Goal: Complete application form

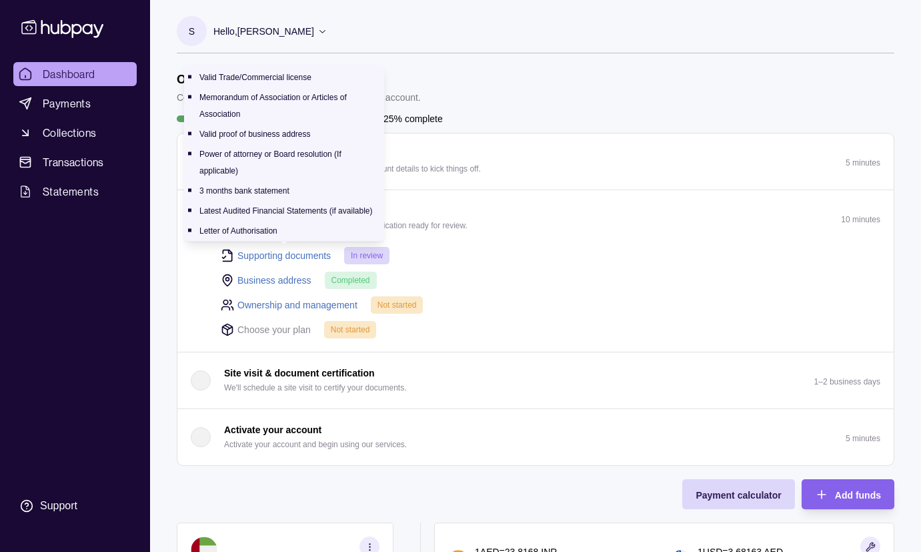
click at [311, 255] on link "Supporting documents" at bounding box center [283, 255] width 93 height 15
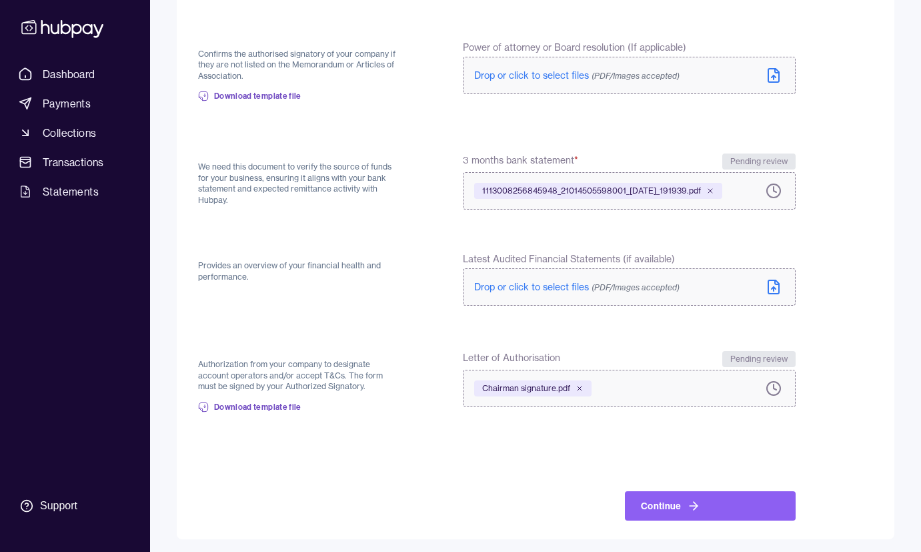
scroll to position [449, 0]
click at [666, 504] on button "Continue" at bounding box center [710, 505] width 171 height 29
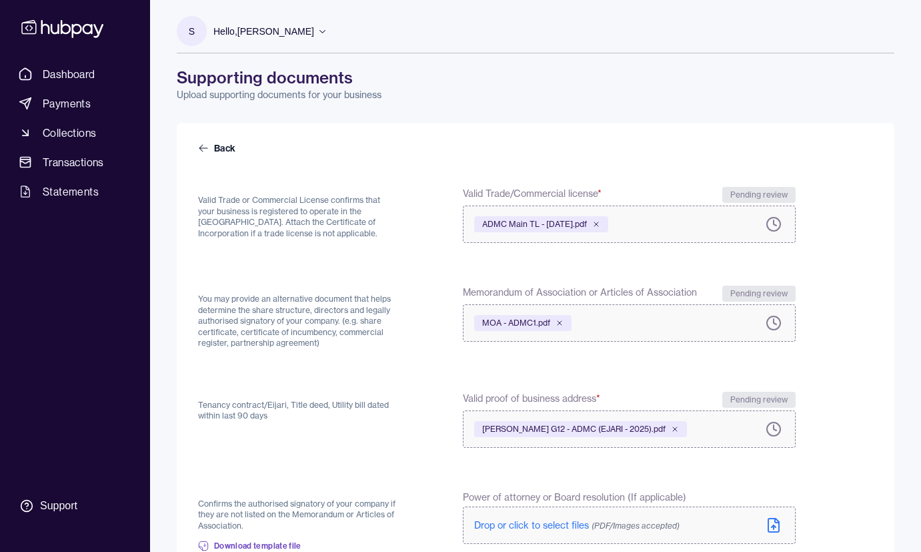
scroll to position [1, 0]
click at [225, 148] on link "Back" at bounding box center [218, 146] width 40 height 13
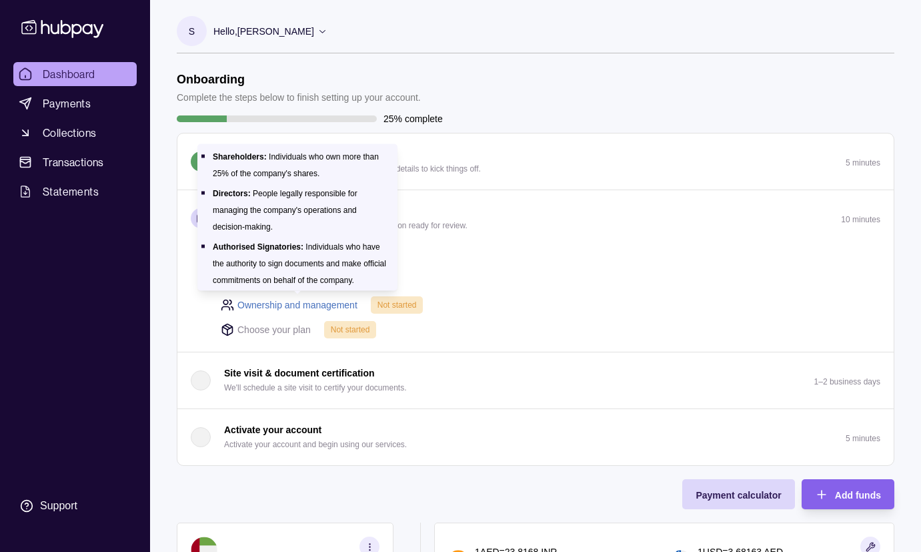
click at [291, 300] on link "Ownership and management" at bounding box center [297, 304] width 120 height 15
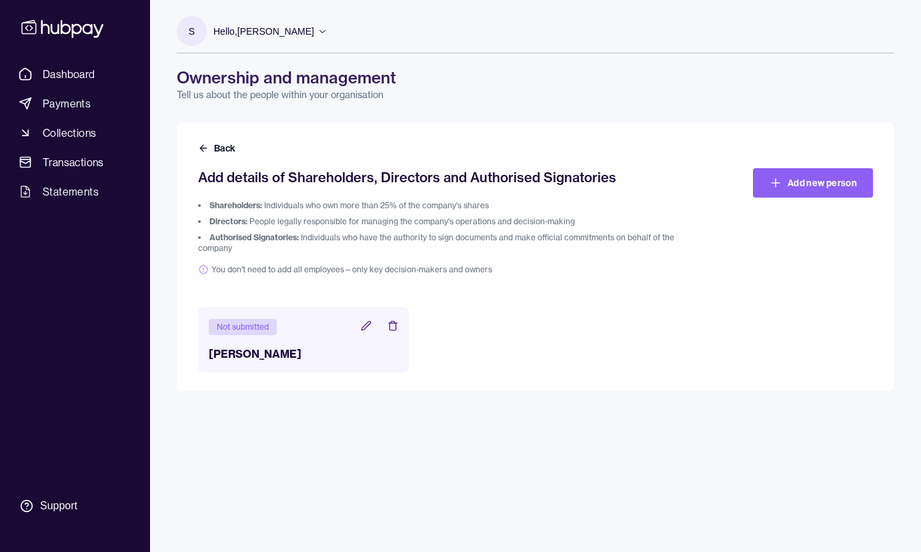
click at [367, 324] on icon at bounding box center [366, 325] width 11 height 11
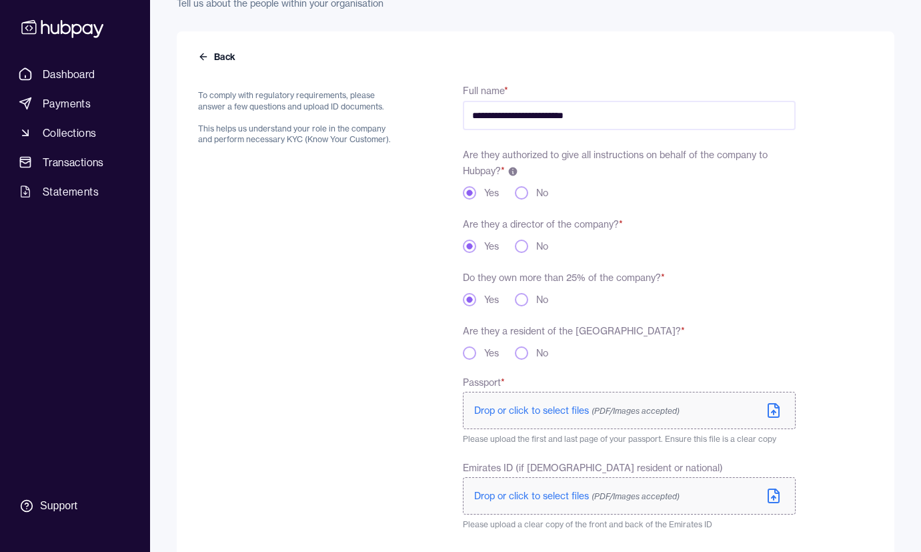
scroll to position [97, 0]
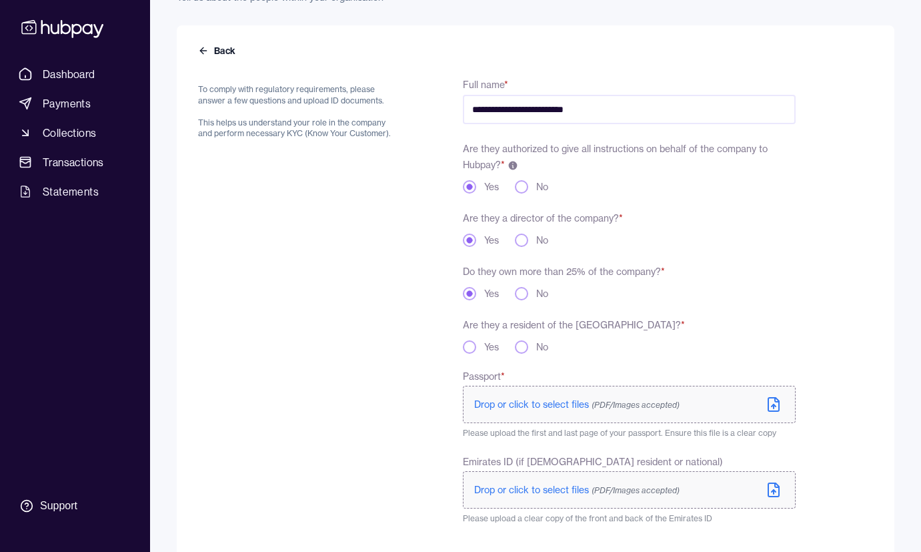
click at [470, 348] on button "Yes" at bounding box center [469, 346] width 13 height 13
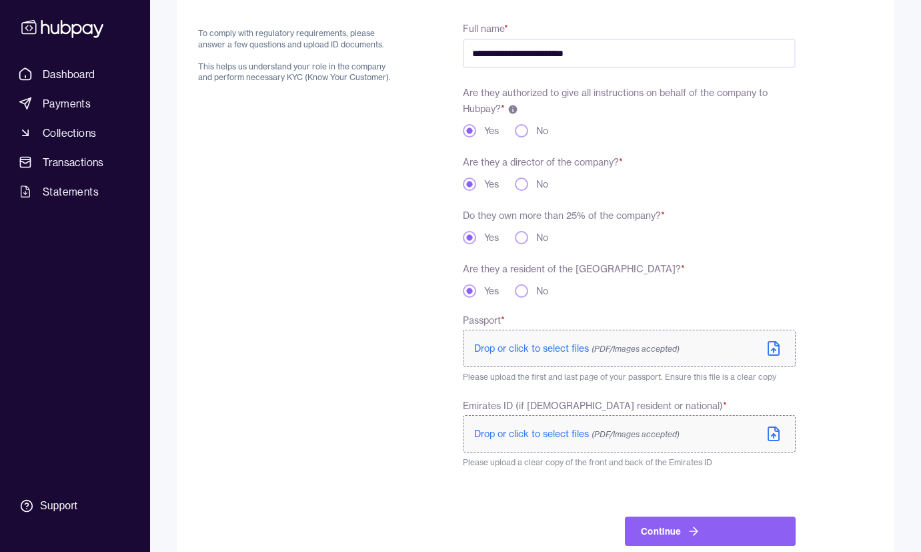
scroll to position [155, 0]
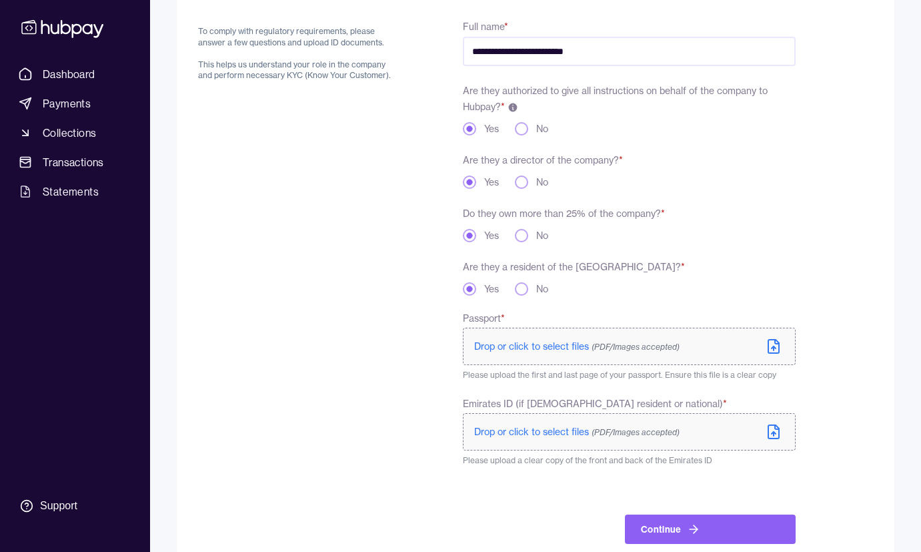
click at [773, 345] on icon at bounding box center [774, 346] width 16 height 16
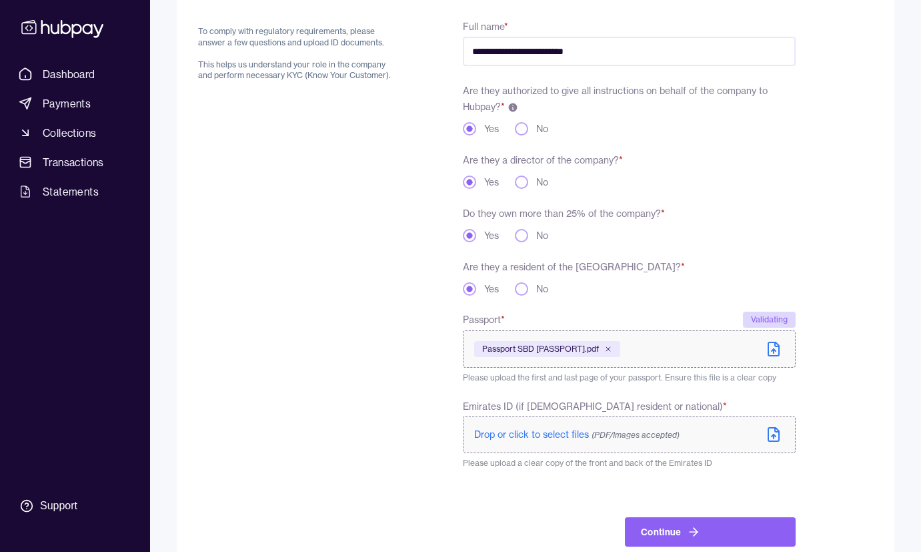
click at [772, 431] on icon at bounding box center [774, 434] width 16 height 16
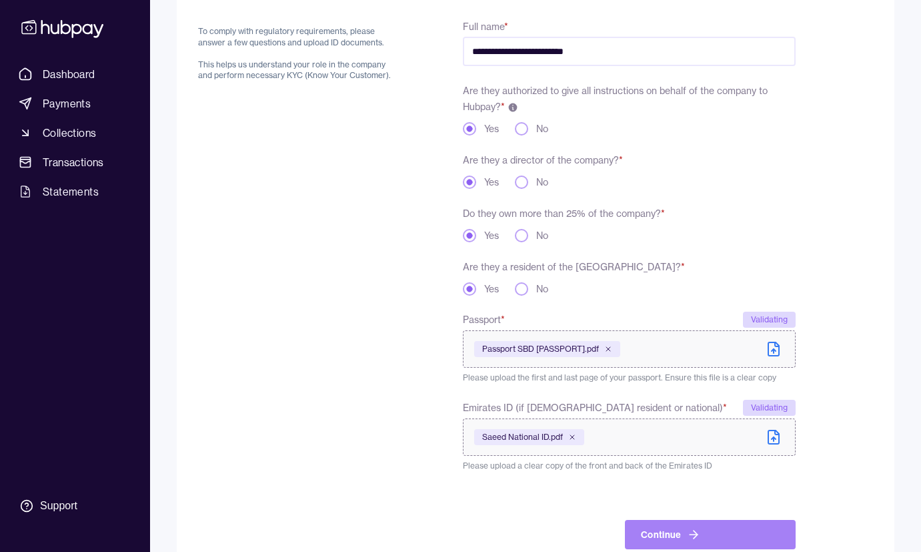
click at [696, 534] on icon "submit" at bounding box center [696, 534] width 4 height 8
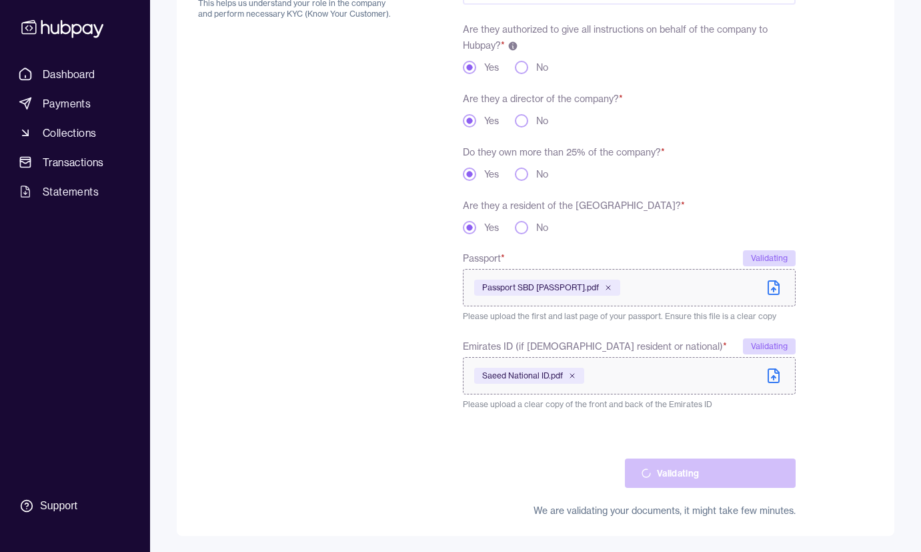
scroll to position [217, 0]
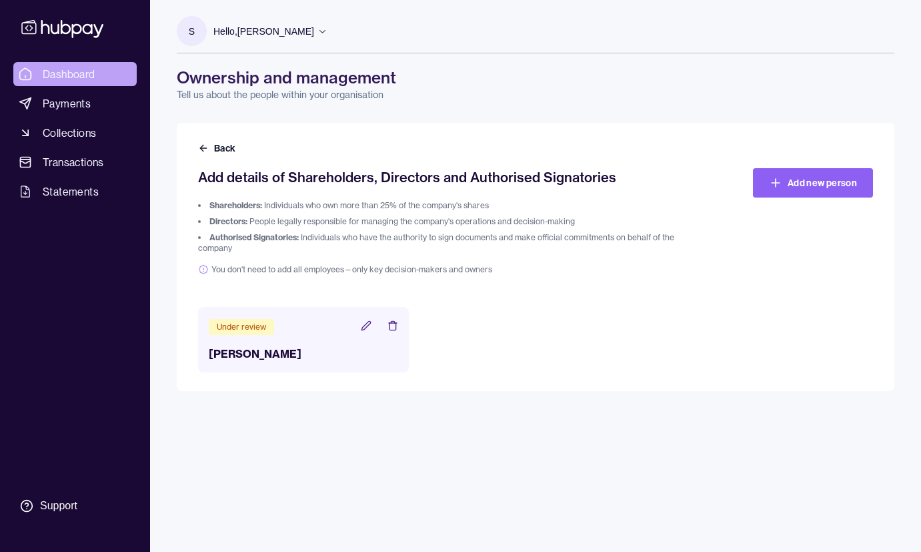
click at [63, 69] on span "Dashboard" at bounding box center [69, 74] width 53 height 16
